Goal: Entertainment & Leisure: Browse casually

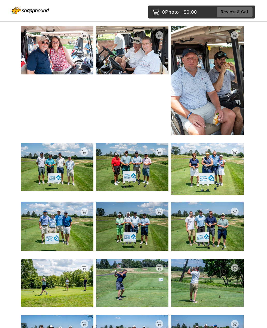
scroll to position [251, 0]
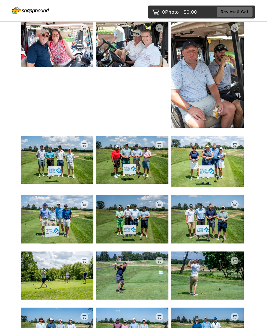
click at [62, 172] on img at bounding box center [57, 160] width 73 height 48
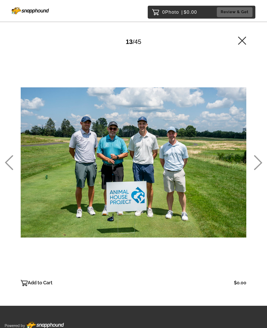
click at [259, 168] on icon at bounding box center [257, 162] width 9 height 15
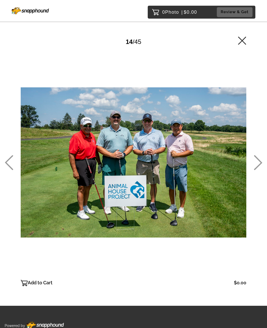
click at [257, 170] on icon at bounding box center [257, 162] width 9 height 15
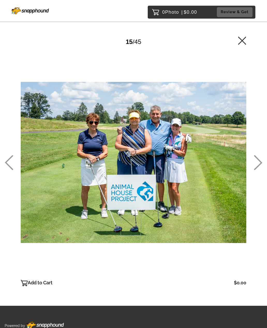
click at [256, 170] on icon at bounding box center [257, 162] width 9 height 15
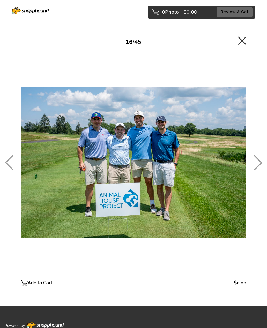
click at [257, 170] on icon at bounding box center [257, 162] width 9 height 15
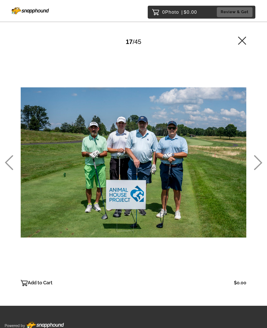
click at [256, 170] on icon at bounding box center [257, 162] width 9 height 15
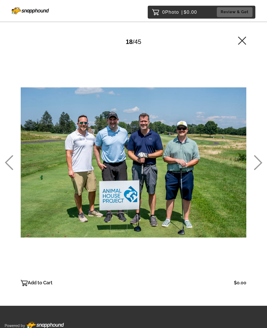
click at [256, 170] on icon at bounding box center [257, 162] width 9 height 15
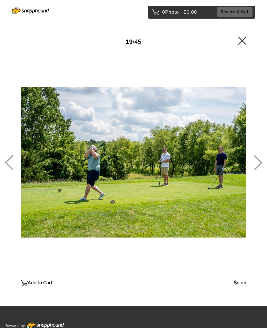
click at [255, 170] on icon at bounding box center [257, 162] width 9 height 15
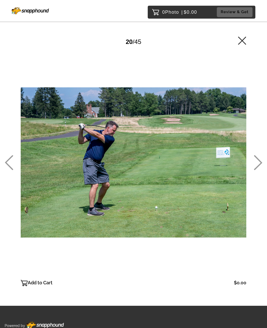
click at [257, 170] on icon at bounding box center [257, 162] width 9 height 15
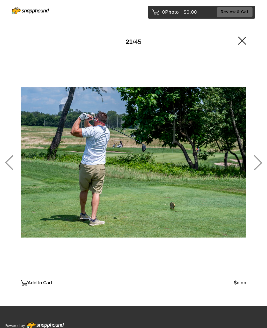
click at [256, 170] on icon at bounding box center [257, 162] width 9 height 15
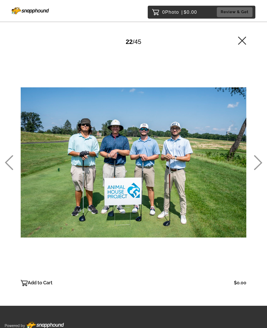
click at [257, 170] on icon at bounding box center [257, 162] width 9 height 15
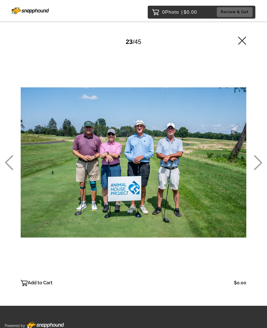
click at [257, 170] on icon at bounding box center [257, 162] width 9 height 15
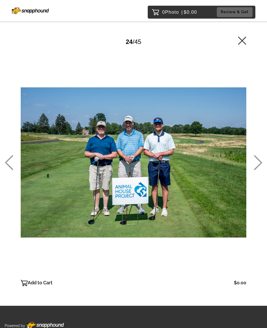
click at [257, 170] on icon at bounding box center [257, 162] width 9 height 15
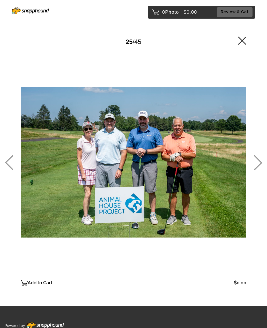
click at [256, 170] on icon at bounding box center [257, 162] width 9 height 15
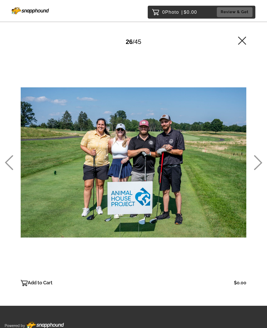
click at [257, 170] on icon at bounding box center [257, 162] width 9 height 15
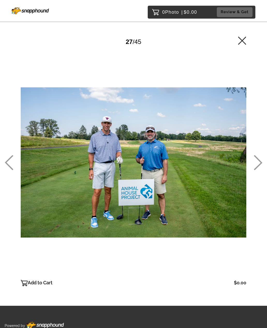
click at [257, 170] on icon at bounding box center [257, 162] width 9 height 15
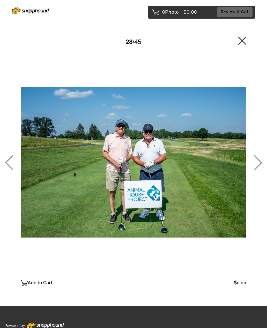
click at [255, 170] on icon at bounding box center [257, 162] width 9 height 15
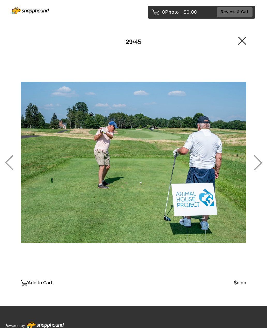
click at [256, 170] on icon at bounding box center [257, 162] width 9 height 15
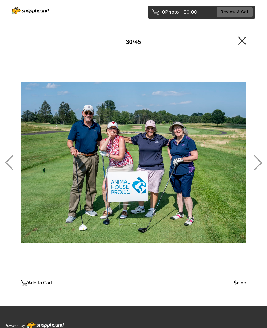
click at [256, 170] on icon at bounding box center [257, 162] width 9 height 15
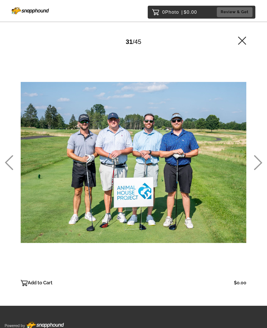
click at [255, 170] on icon at bounding box center [257, 162] width 9 height 15
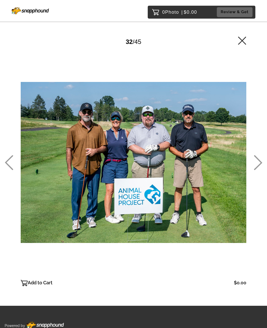
click at [255, 170] on icon at bounding box center [257, 162] width 9 height 15
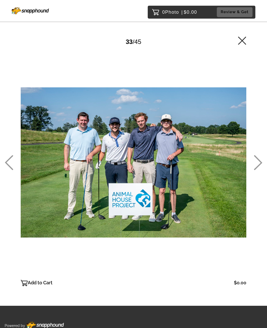
click at [254, 170] on icon at bounding box center [257, 162] width 9 height 15
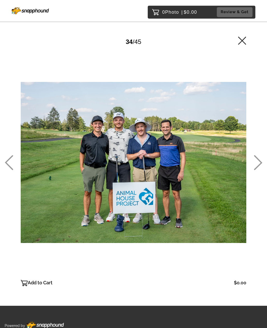
click at [254, 170] on icon at bounding box center [257, 162] width 9 height 15
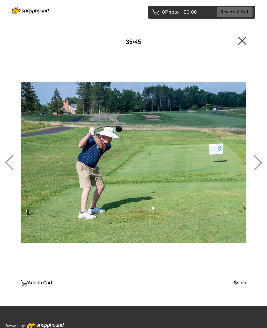
click at [255, 170] on icon at bounding box center [257, 162] width 9 height 15
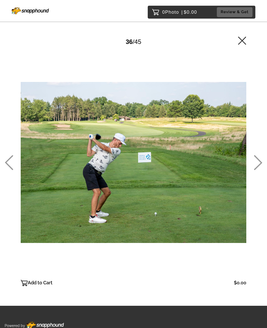
click at [258, 170] on icon at bounding box center [257, 162] width 9 height 15
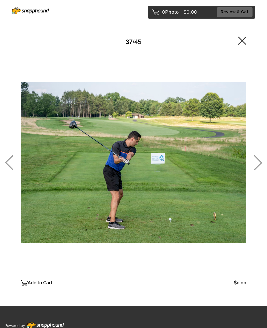
click at [259, 170] on icon at bounding box center [258, 162] width 8 height 15
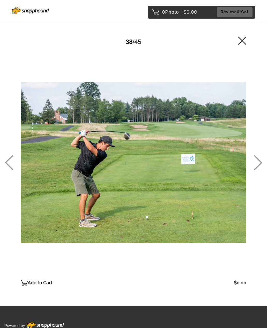
click at [260, 170] on icon at bounding box center [258, 162] width 8 height 15
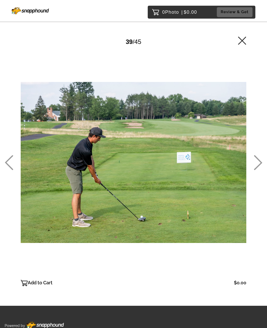
click at [258, 170] on icon at bounding box center [258, 162] width 8 height 15
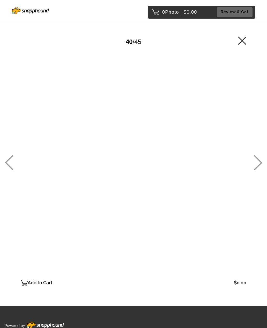
click at [257, 170] on icon at bounding box center [257, 162] width 9 height 15
click at [256, 170] on icon at bounding box center [257, 162] width 9 height 15
click at [255, 170] on icon at bounding box center [257, 162] width 9 height 15
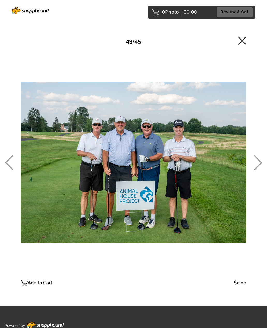
click at [257, 170] on icon at bounding box center [257, 162] width 9 height 15
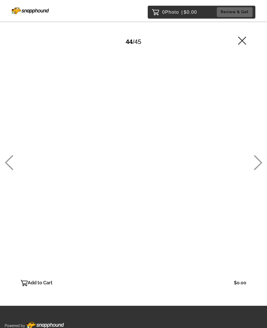
click at [256, 170] on icon at bounding box center [257, 162] width 9 height 15
